Goal: Task Accomplishment & Management: Manage account settings

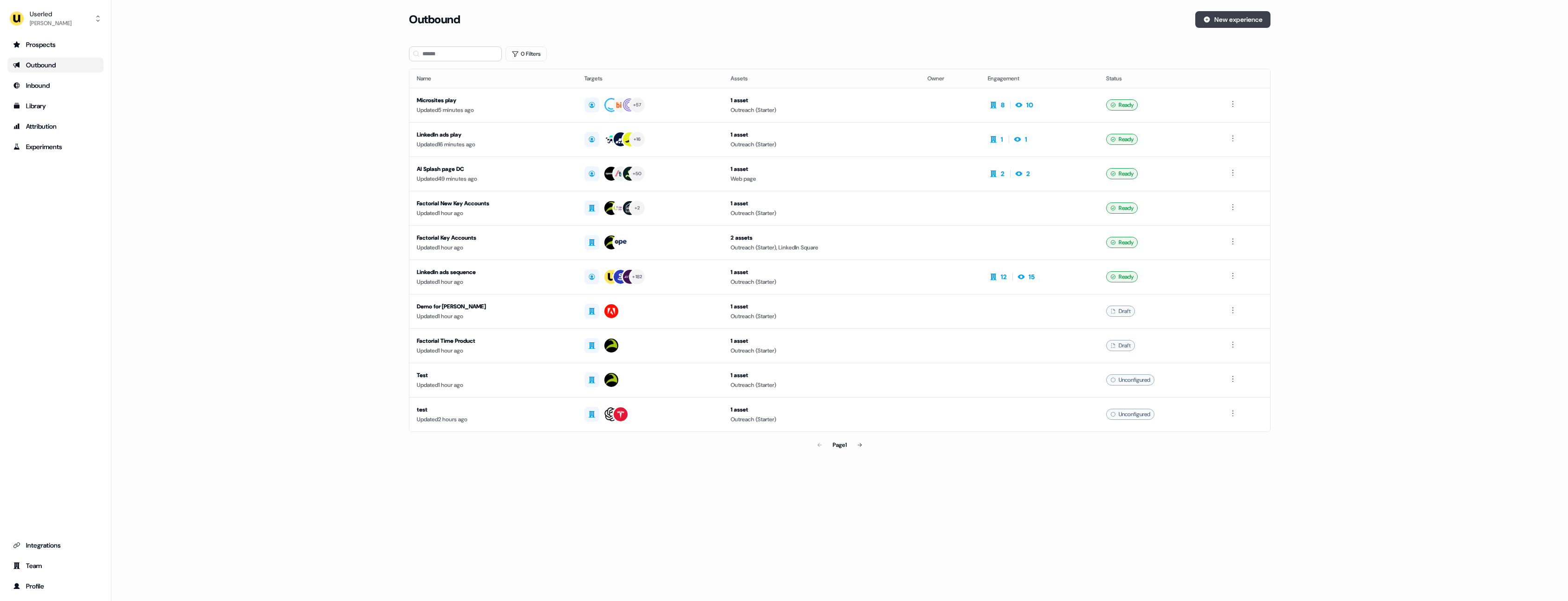
click at [1239, 23] on button "New experience" at bounding box center [1233, 19] width 75 height 16
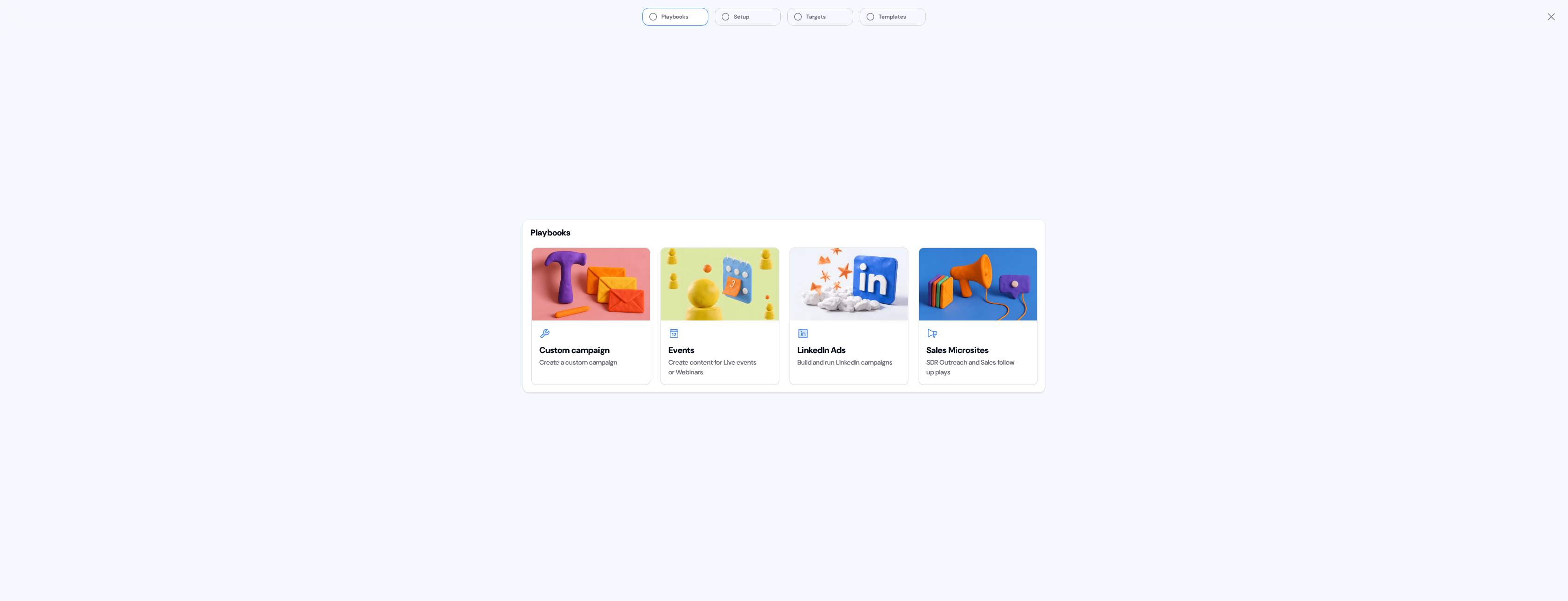
click at [1552, 19] on icon "Close" at bounding box center [1551, 16] width 11 height 11
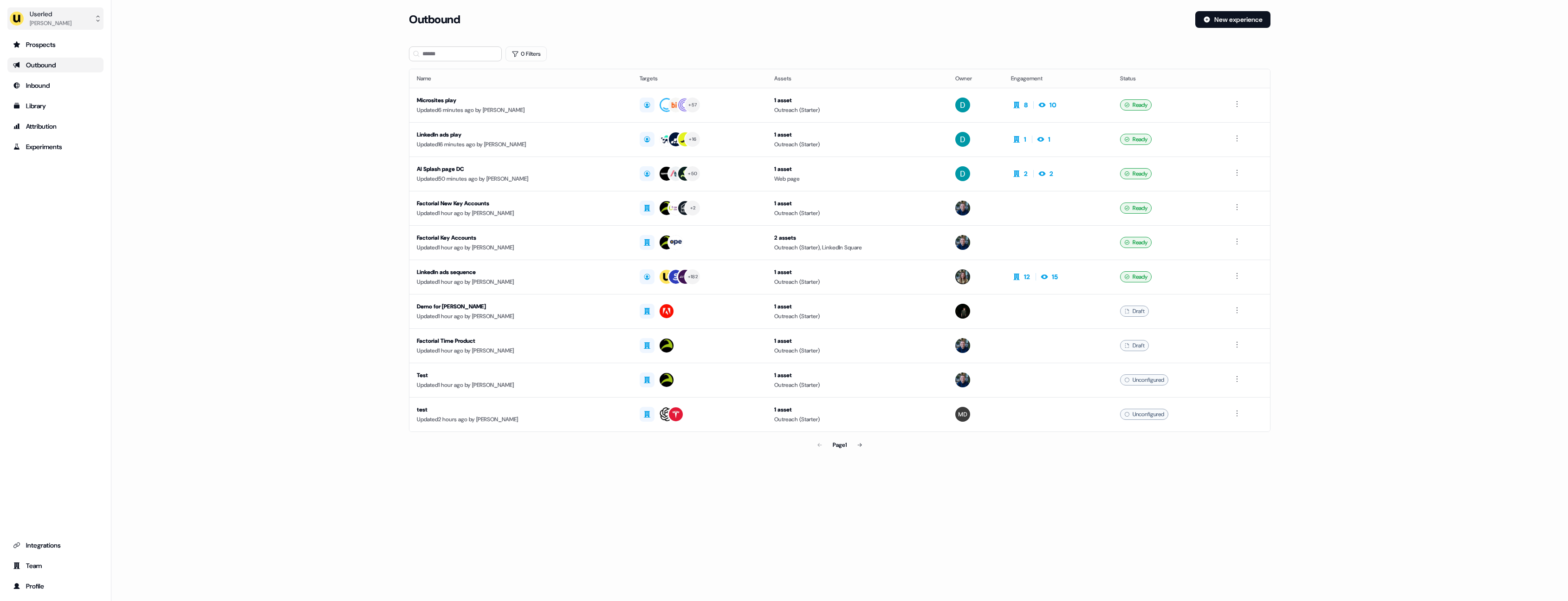
click at [58, 27] on button "Userled Henry Li" at bounding box center [55, 18] width 96 height 23
click at [60, 42] on div "Impersonate (Admin)" at bounding box center [55, 43] width 88 height 16
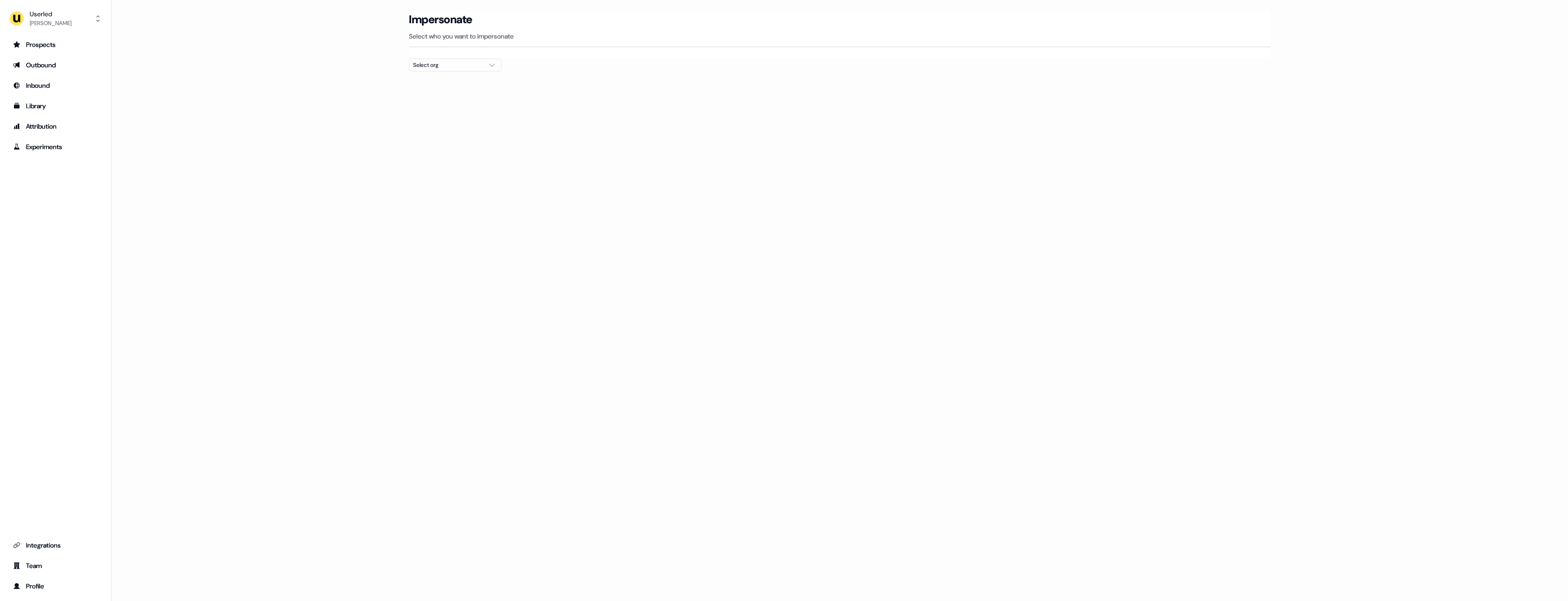
click at [479, 64] on div "Select org" at bounding box center [448, 65] width 69 height 9
type input "*****"
click at [447, 100] on div "Canva" at bounding box center [455, 98] width 92 height 15
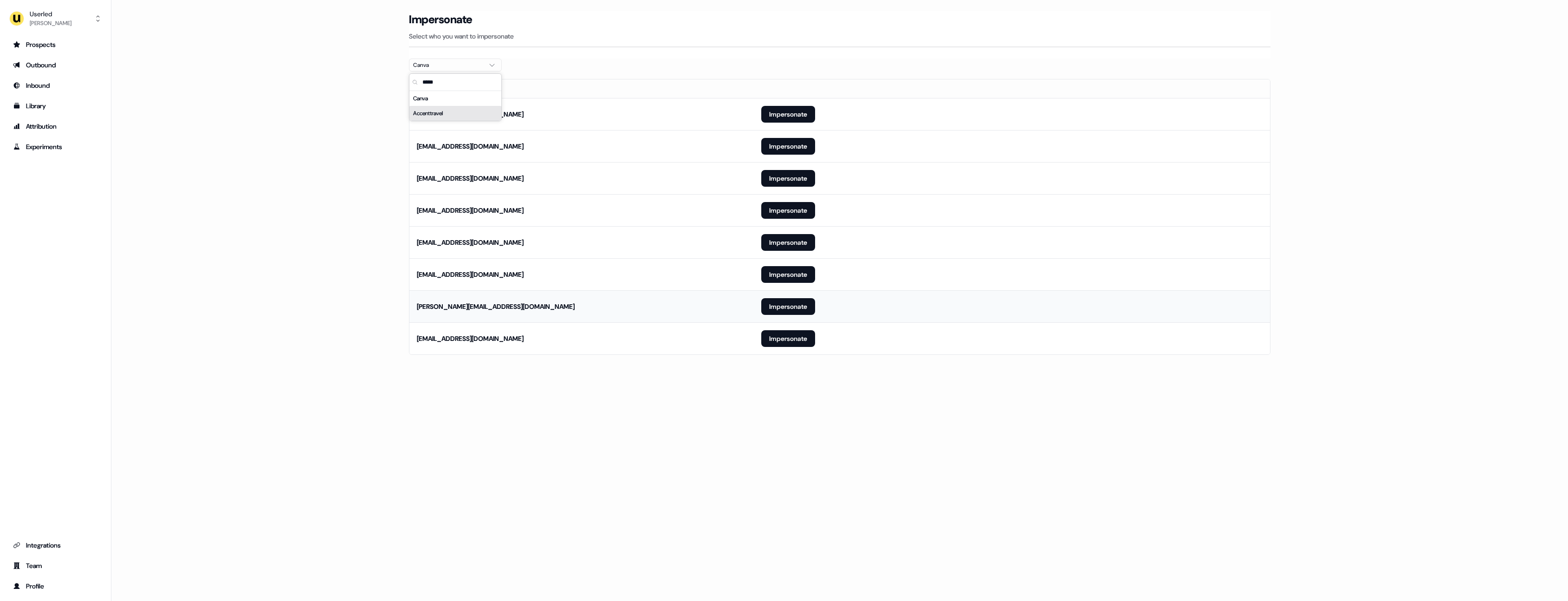
click at [852, 298] on td "Impersonate" at bounding box center [1012, 306] width 516 height 32
click at [803, 337] on button "Impersonate" at bounding box center [788, 338] width 54 height 16
